Goal: Answer question/provide support

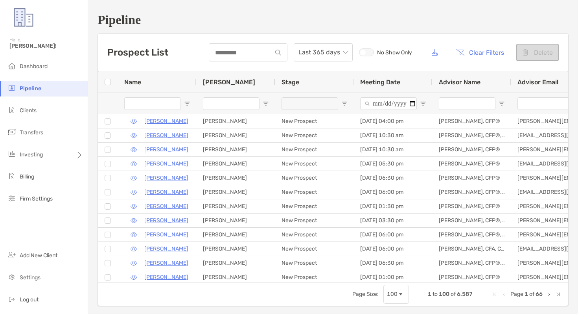
click at [167, 105] on input "Name Filter Input" at bounding box center [152, 103] width 57 height 13
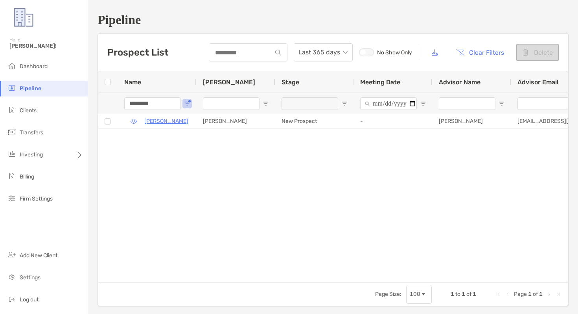
type input "********"
click at [490, 50] on button "Clear Filters" at bounding box center [481, 52] width 60 height 17
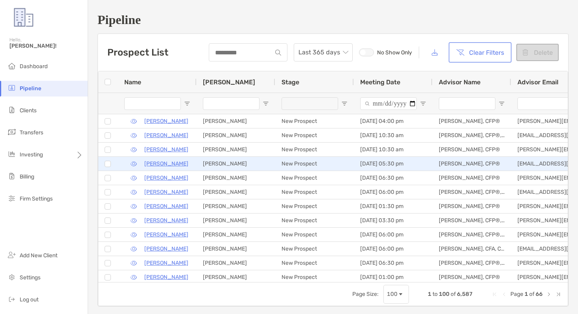
scroll to position [0, 298]
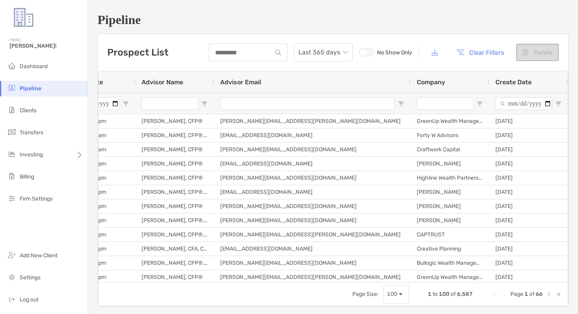
click at [433, 104] on input "Company Filter Input" at bounding box center [445, 103] width 57 height 13
click at [188, 107] on input "Advisor Name Filter Input" at bounding box center [170, 103] width 57 height 13
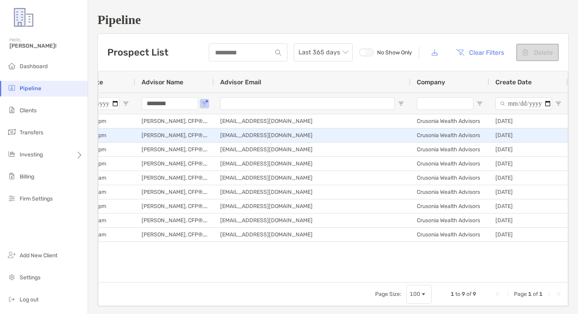
type input "********"
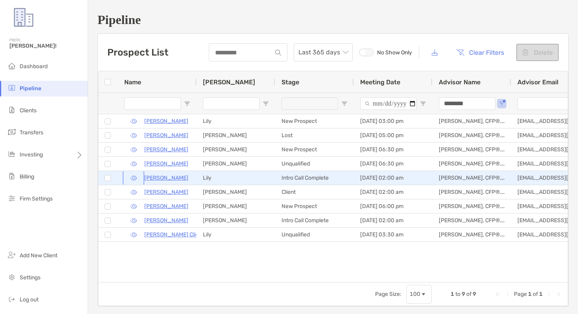
click at [133, 179] on button "button" at bounding box center [133, 177] width 18 height 11
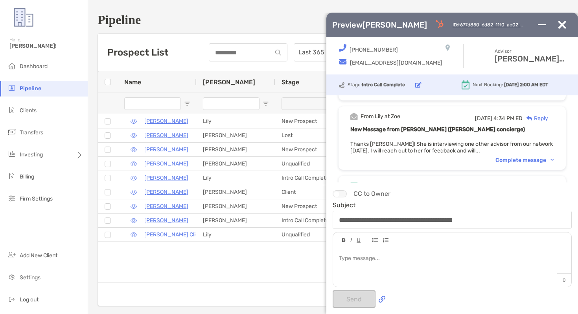
scroll to position [144, 0]
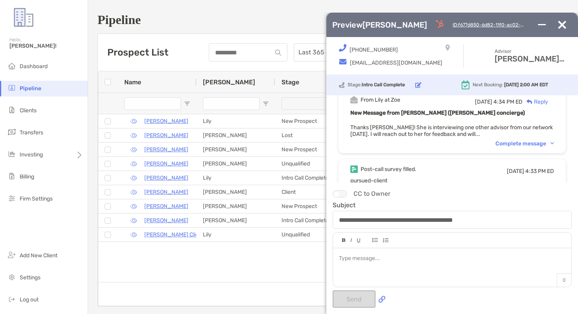
click at [512, 140] on div "Complete message" at bounding box center [525, 143] width 59 height 7
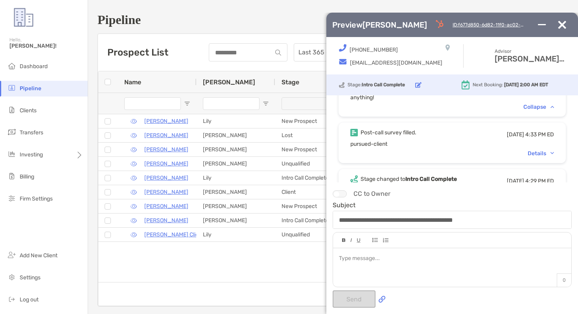
scroll to position [190, 0]
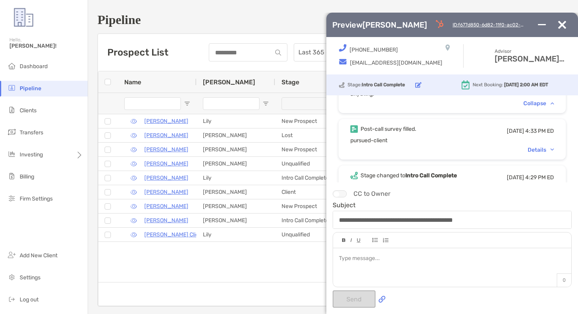
click at [531, 148] on div "Details" at bounding box center [541, 149] width 26 height 7
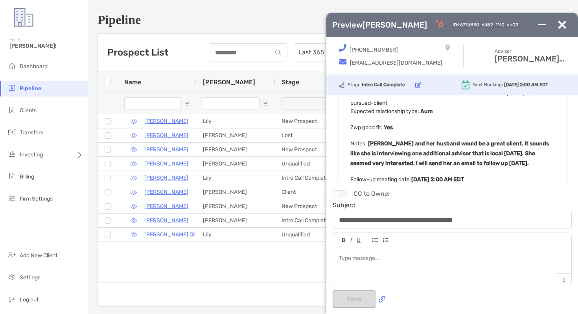
scroll to position [239, 0]
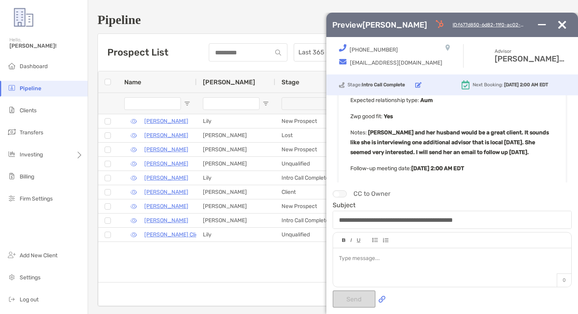
click at [563, 24] on img "button" at bounding box center [562, 25] width 8 height 8
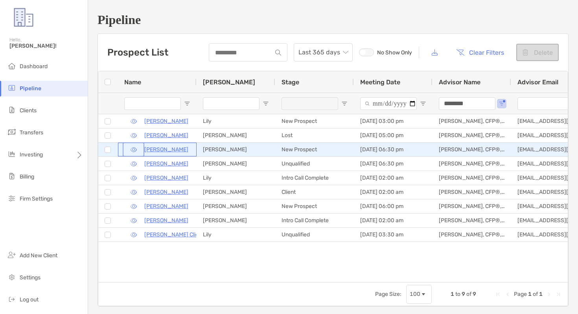
click at [134, 148] on button "button" at bounding box center [133, 149] width 18 height 11
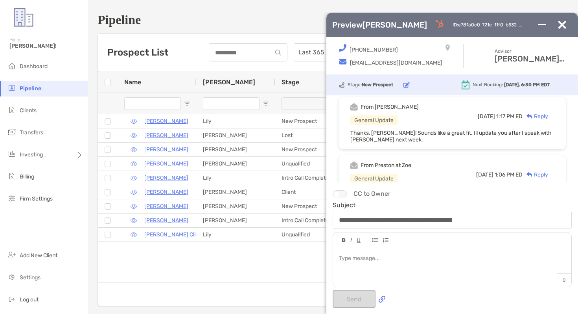
scroll to position [0, 0]
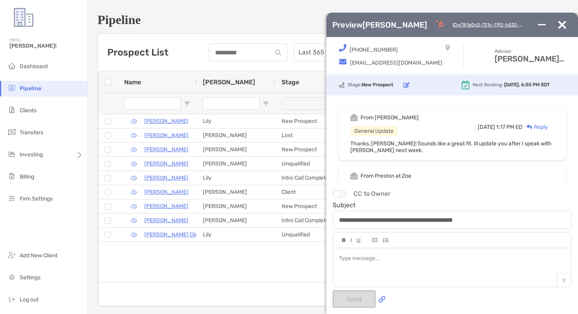
click at [566, 24] on img "button" at bounding box center [562, 25] width 8 height 8
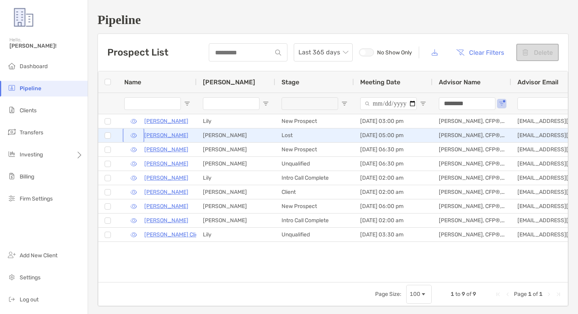
click at [133, 135] on button "button" at bounding box center [133, 134] width 18 height 11
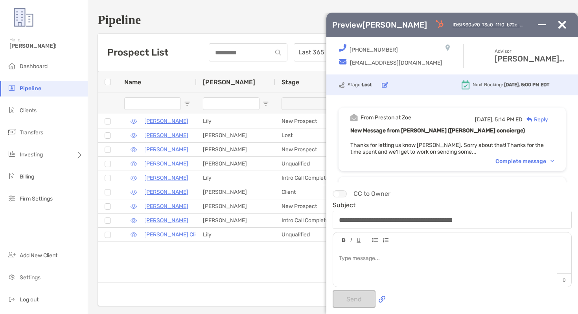
click at [516, 165] on div "From [PERSON_NAME] at Zoe [DATE], 5:14 PM ED Reply New Message from [PERSON_NAM…" at bounding box center [452, 138] width 227 height 63
click at [516, 161] on div "Complete message" at bounding box center [525, 161] width 59 height 7
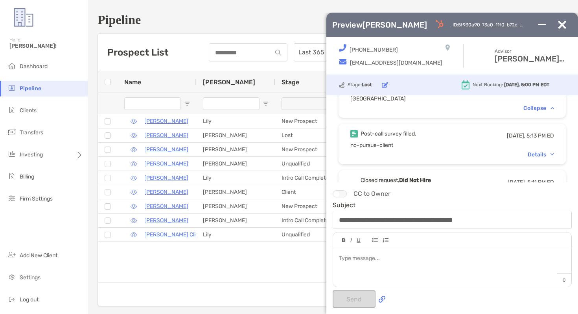
scroll to position [61, 0]
click at [530, 150] on div "Details" at bounding box center [541, 153] width 26 height 7
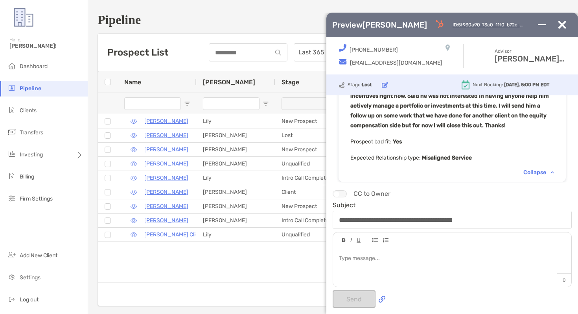
scroll to position [0, 0]
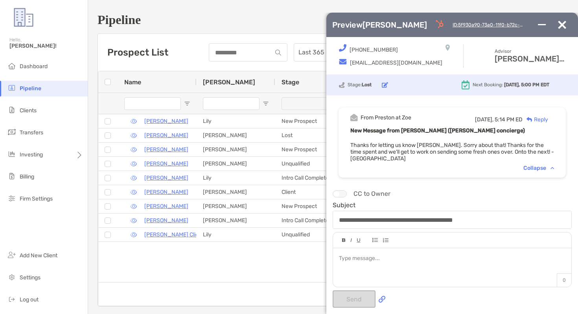
click at [562, 26] on img "button" at bounding box center [562, 25] width 8 height 8
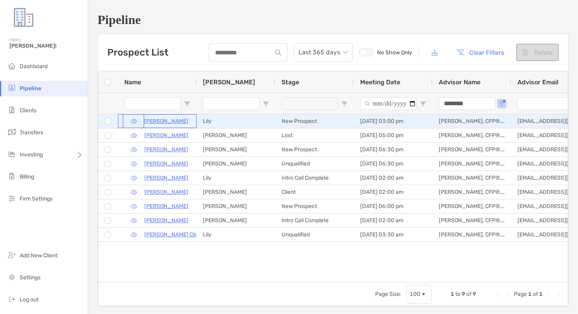
click at [135, 122] on button "button" at bounding box center [133, 120] width 18 height 11
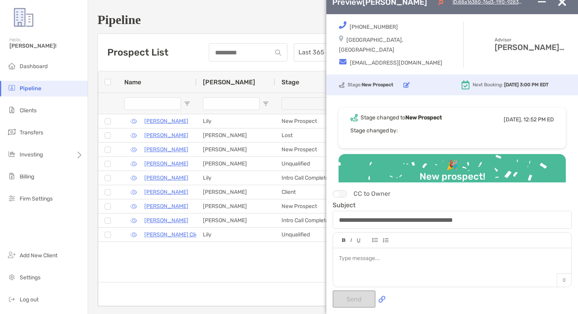
click at [562, 6] on img "button" at bounding box center [562, 2] width 8 height 8
